Goal: Task Accomplishment & Management: Manage account settings

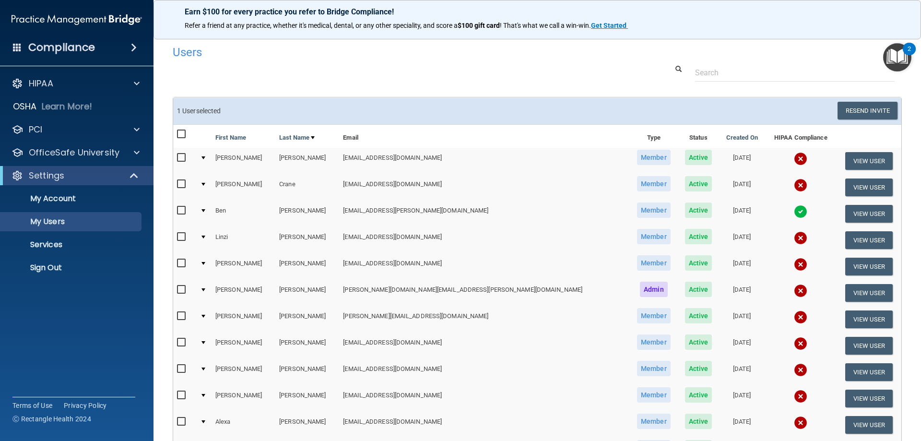
select select "20"
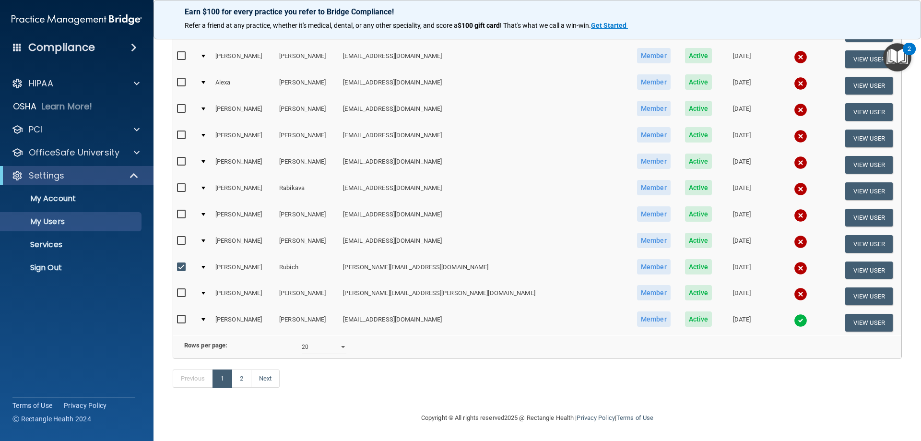
scroll to position [354, 0]
click at [47, 244] on p "Services" at bounding box center [71, 245] width 131 height 10
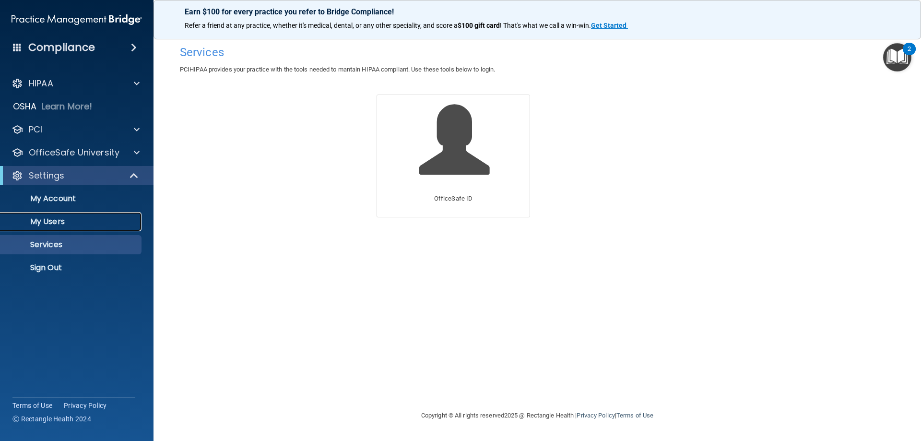
click at [51, 224] on p "My Users" at bounding box center [71, 222] width 131 height 10
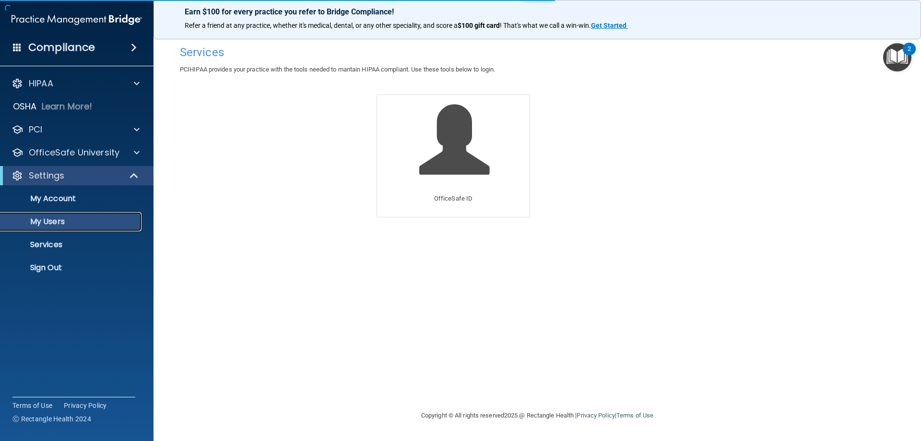
select select "20"
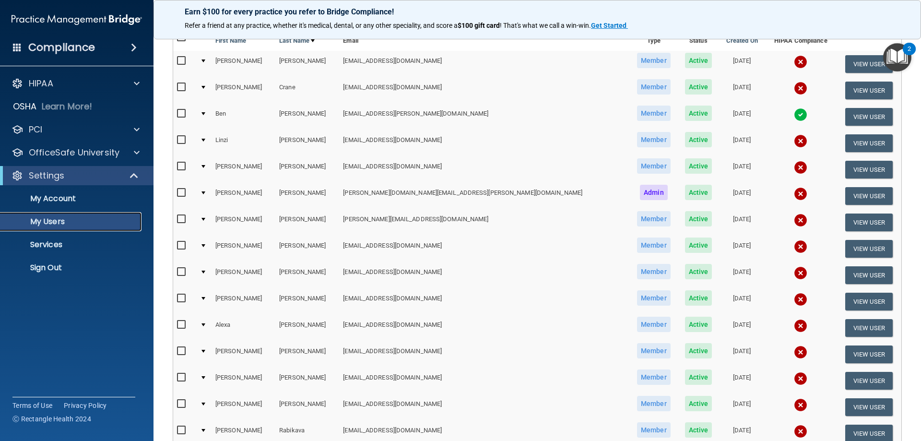
scroll to position [144, 0]
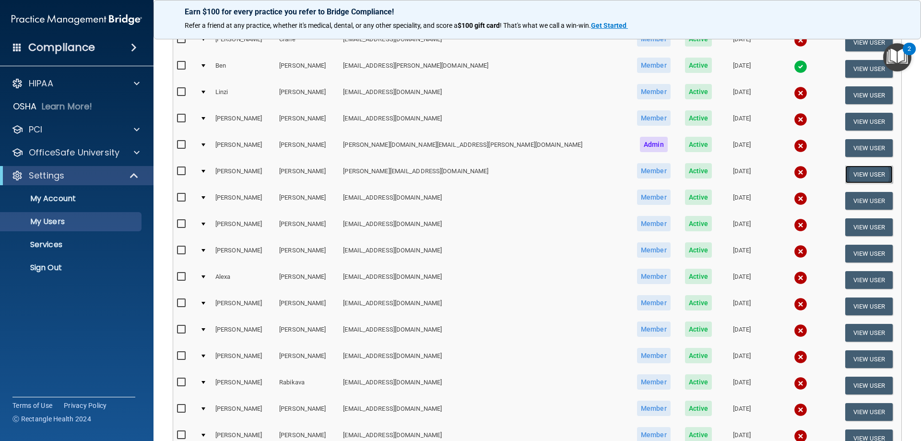
click at [851, 175] on button "View User" at bounding box center [868, 174] width 47 height 18
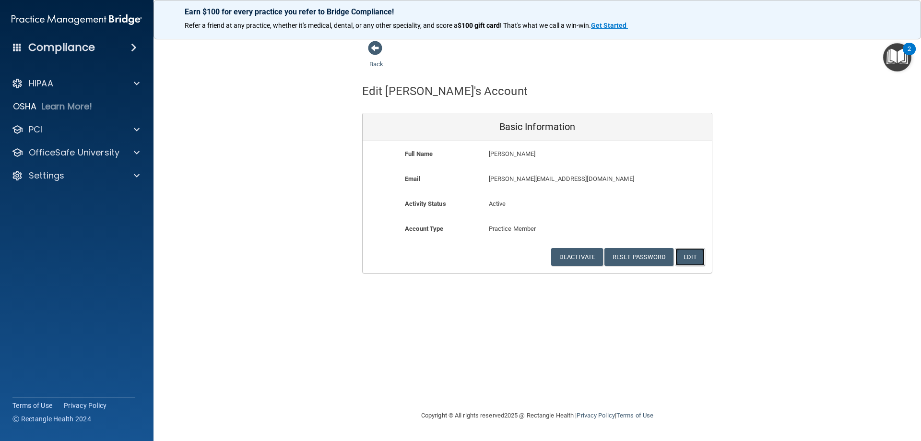
click at [685, 254] on button "Edit" at bounding box center [689, 257] width 29 height 18
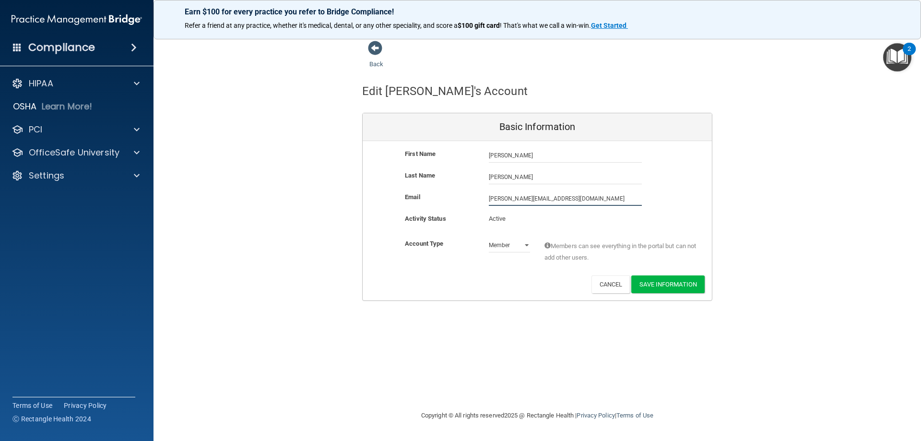
click at [509, 196] on input "[PERSON_NAME][EMAIL_ADDRESS][DOMAIN_NAME]" at bounding box center [565, 198] width 153 height 14
type input "[EMAIL_ADDRESS][DOMAIN_NAME]"
click at [655, 283] on button "Save Information" at bounding box center [667, 284] width 73 height 18
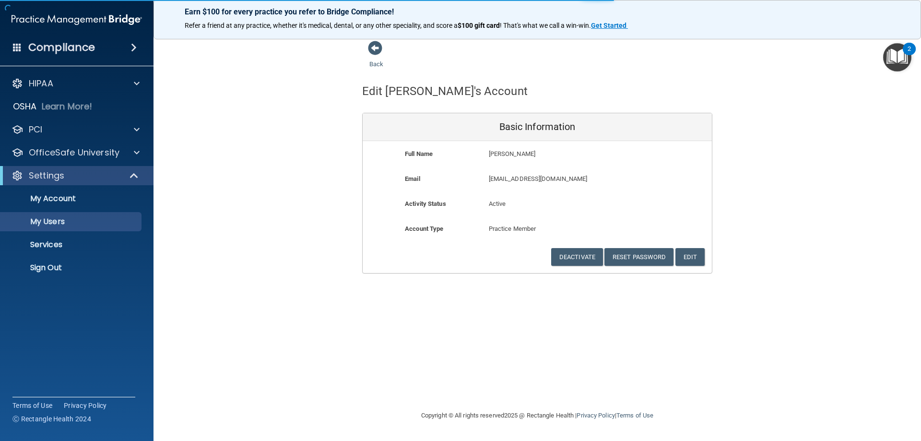
select select "20"
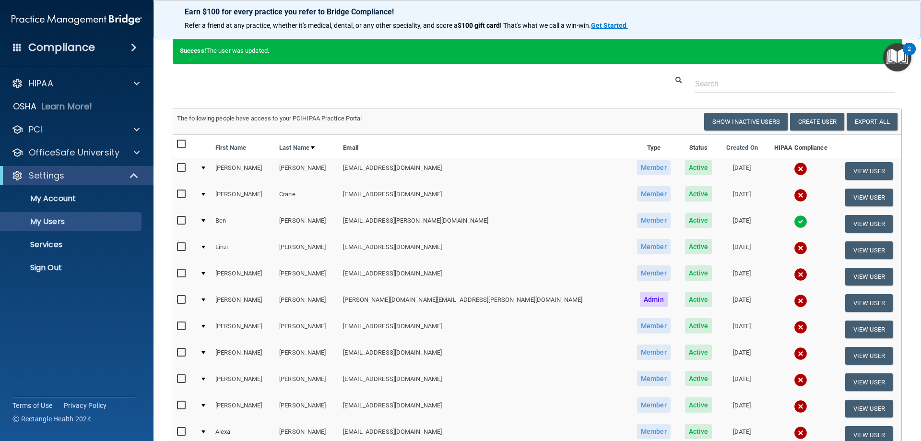
scroll to position [96, 0]
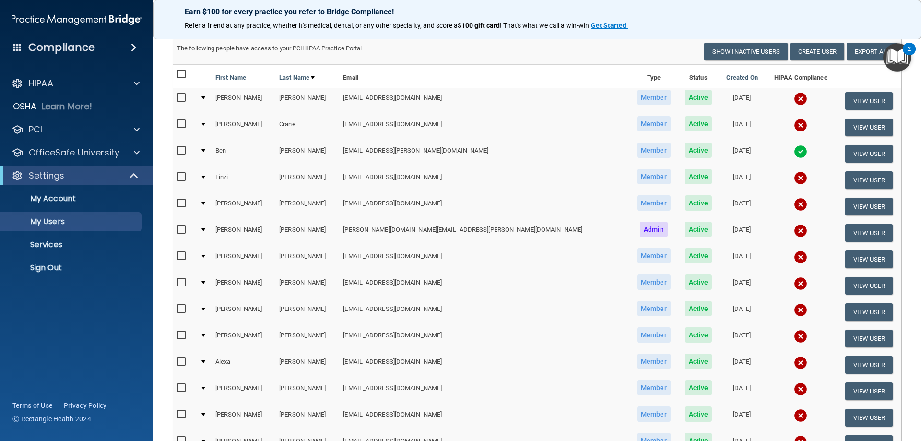
click at [184, 254] on input "checkbox" at bounding box center [182, 256] width 11 height 8
checkbox input "true"
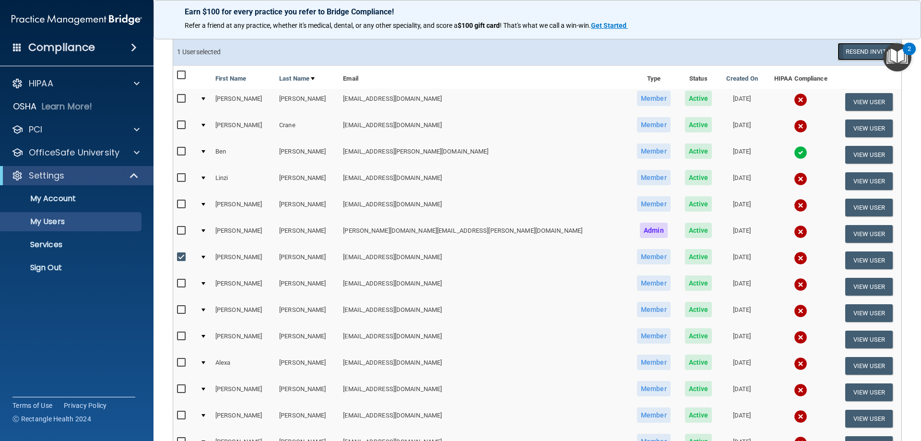
click at [854, 55] on button "Resend Invite" at bounding box center [868, 52] width 60 height 18
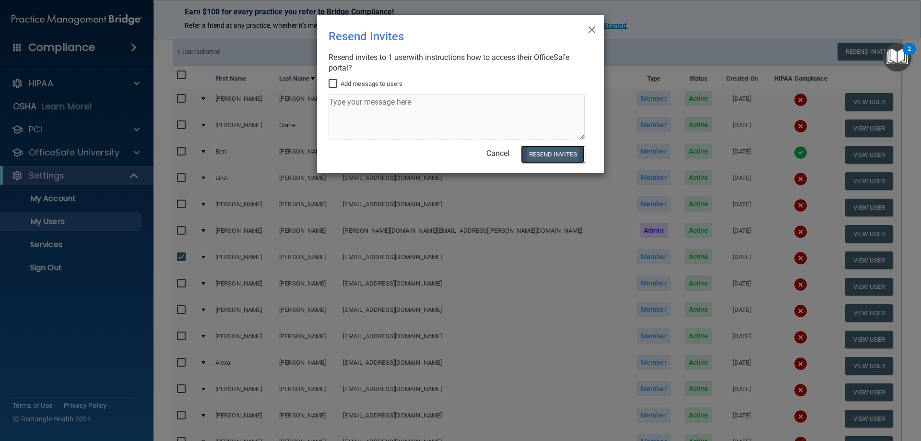
click at [562, 159] on button "Resend Invites" at bounding box center [553, 154] width 64 height 18
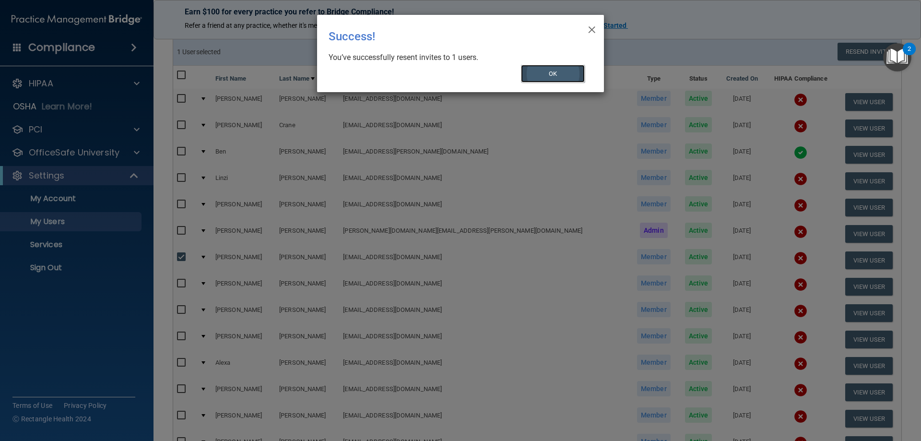
click at [567, 74] on button "OK" at bounding box center [553, 74] width 64 height 18
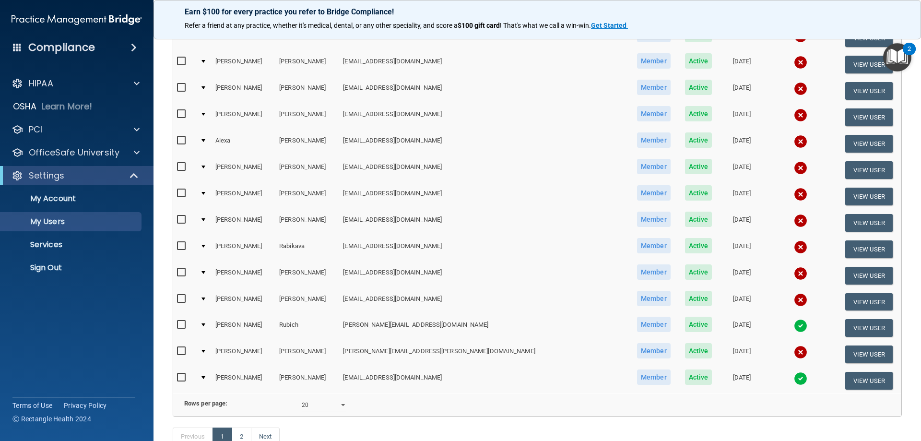
scroll to position [390, 0]
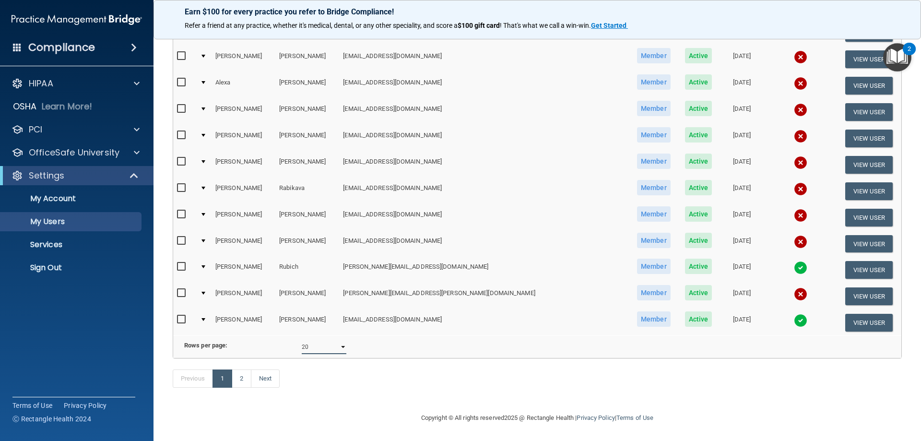
click at [325, 340] on select "10 20 30 40 all" at bounding box center [324, 347] width 45 height 14
select select "30"
click at [302, 340] on select "10 20 30 40 all" at bounding box center [324, 347] width 45 height 14
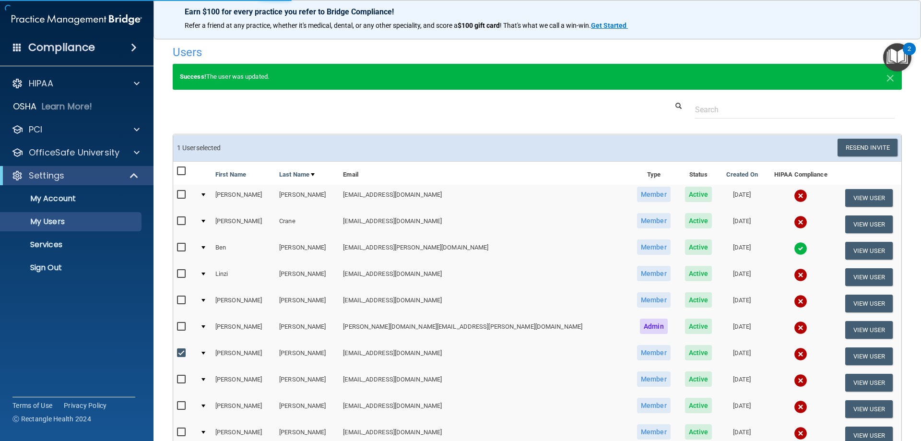
select select "30"
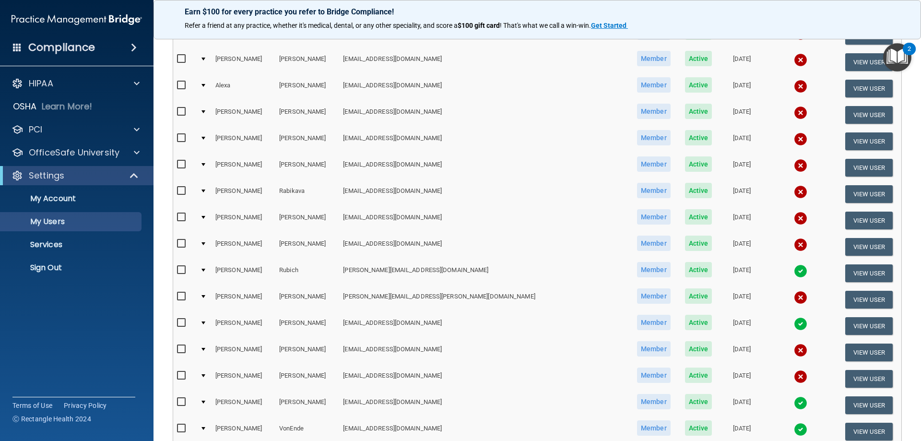
scroll to position [336, 0]
